Goal: Transaction & Acquisition: Purchase product/service

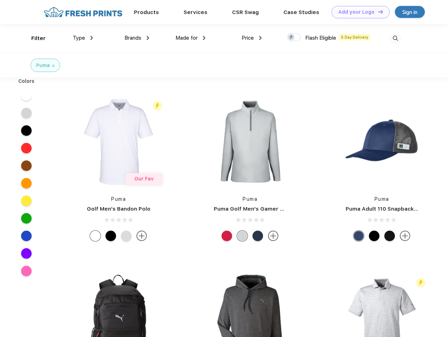
click at [358, 12] on link "Add your Logo Design Tool" at bounding box center [360, 12] width 58 height 12
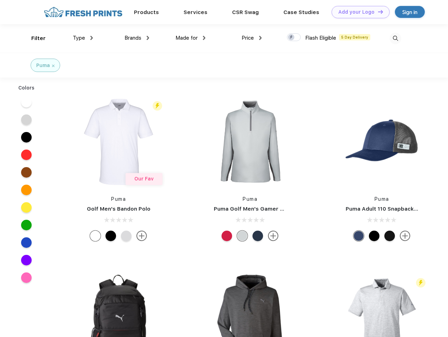
click at [0, 0] on div "Design Tool" at bounding box center [0, 0] width 0 height 0
click at [377, 12] on link "Add your Logo Design Tool" at bounding box center [360, 12] width 58 height 12
click at [34, 38] on div "Filter" at bounding box center [38, 38] width 14 height 8
click at [83, 38] on span "Type" at bounding box center [79, 38] width 12 height 6
click at [137, 38] on span "Brands" at bounding box center [132, 38] width 17 height 6
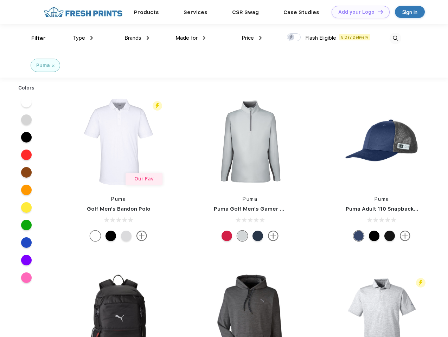
click at [191, 38] on span "Made for" at bounding box center [186, 38] width 22 height 6
click at [252, 38] on span "Price" at bounding box center [248, 38] width 12 height 6
click at [294, 38] on div at bounding box center [294, 37] width 14 height 8
click at [291, 38] on input "checkbox" at bounding box center [289, 35] width 5 height 5
click at [395, 38] on img at bounding box center [396, 39] width 12 height 12
